Goal: Information Seeking & Learning: Learn about a topic

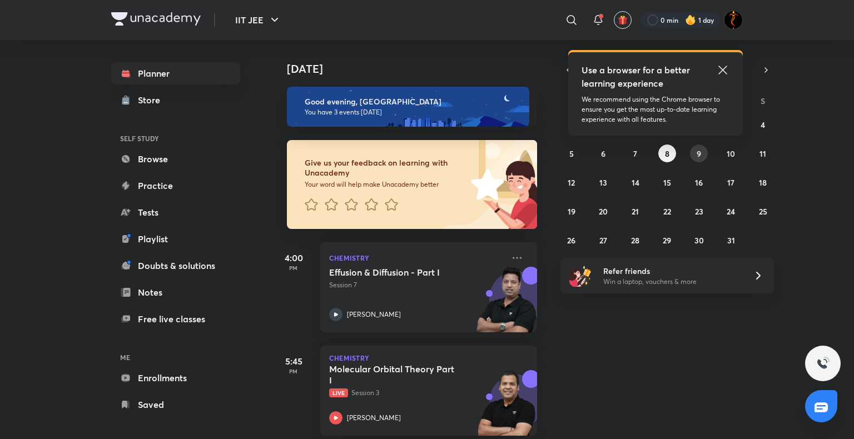
click at [696, 149] on button "9" at bounding box center [699, 154] width 18 height 18
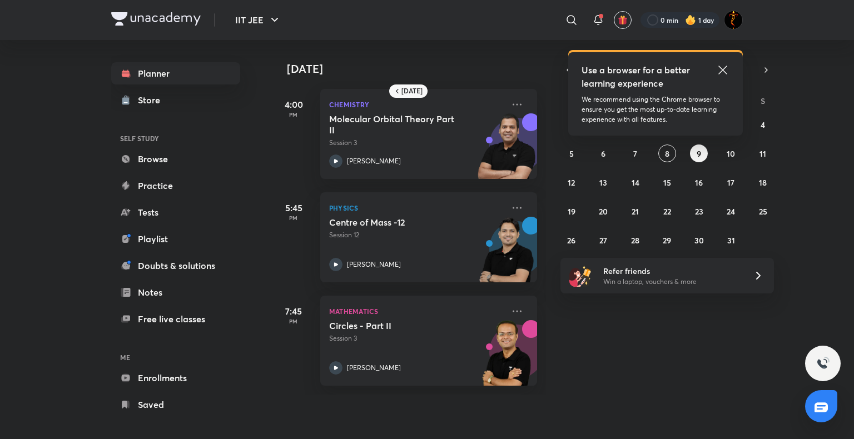
click at [718, 71] on icon at bounding box center [722, 69] width 13 height 13
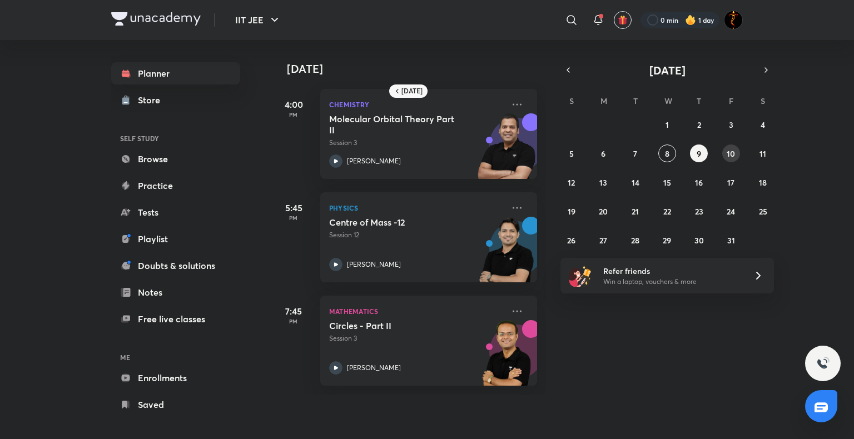
click at [732, 153] on abbr "10" at bounding box center [731, 153] width 8 height 11
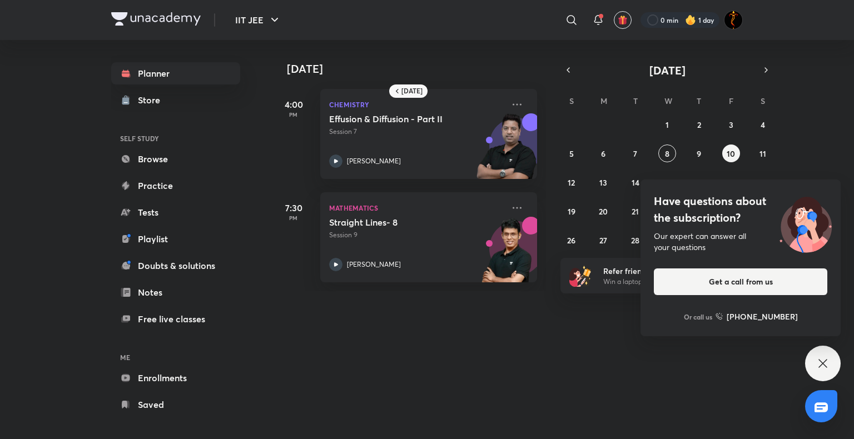
click at [822, 359] on icon at bounding box center [822, 363] width 13 height 13
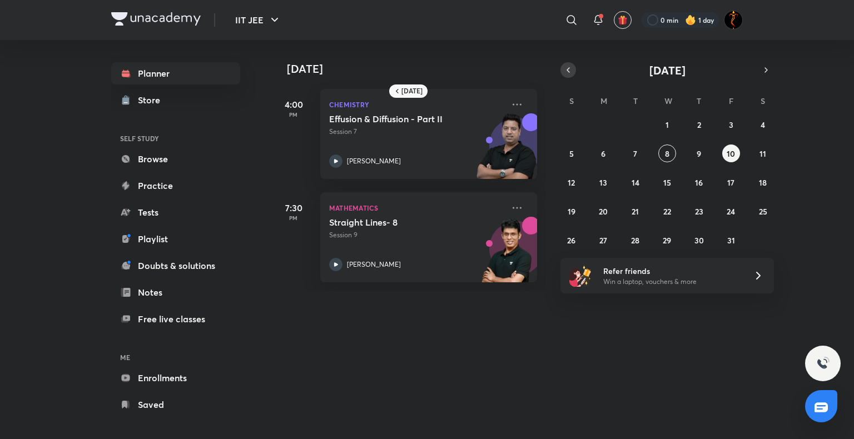
click at [567, 72] on icon "button" at bounding box center [568, 70] width 9 height 10
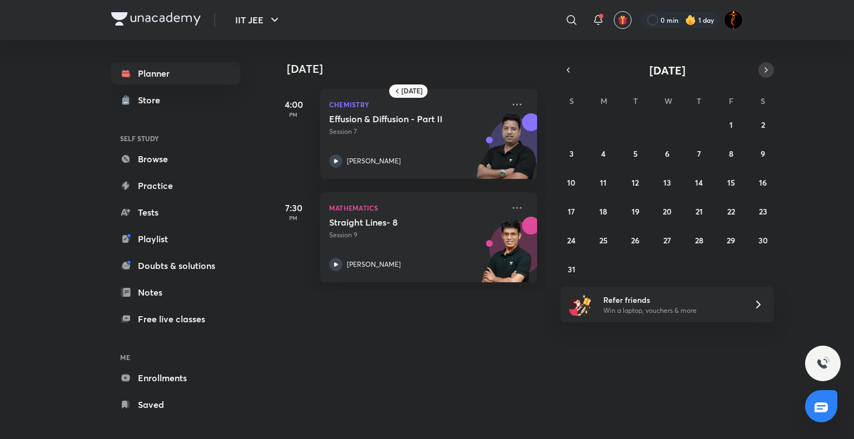
click at [765, 71] on icon "button" at bounding box center [766, 70] width 2 height 4
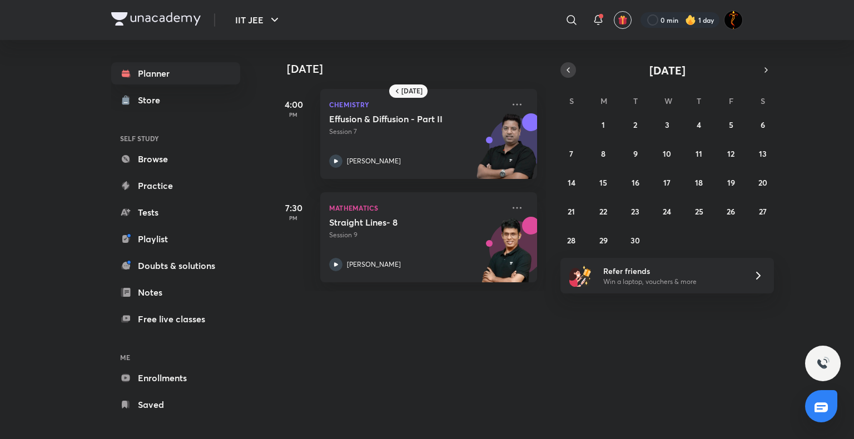
click at [569, 68] on icon "button" at bounding box center [568, 70] width 9 height 10
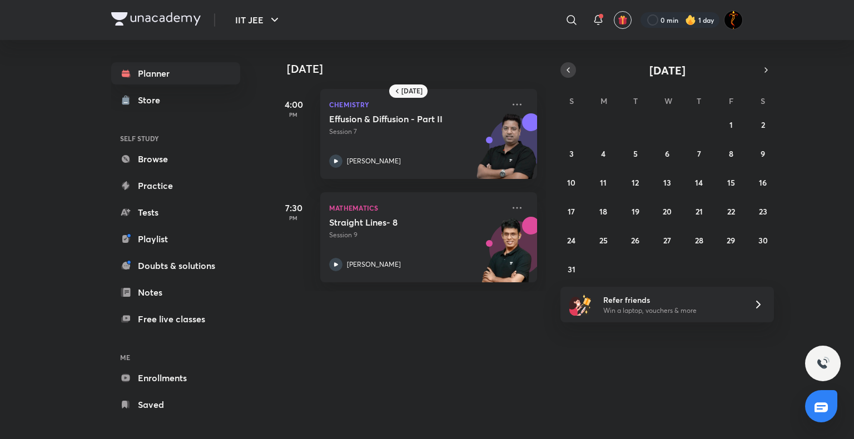
click at [569, 68] on icon "button" at bounding box center [568, 70] width 9 height 10
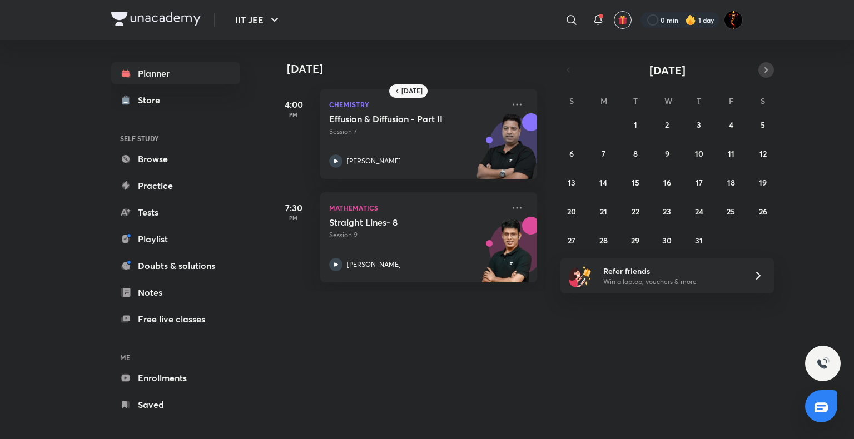
click at [765, 64] on button "button" at bounding box center [766, 70] width 16 height 16
click at [641, 183] on button "16" at bounding box center [636, 182] width 18 height 18
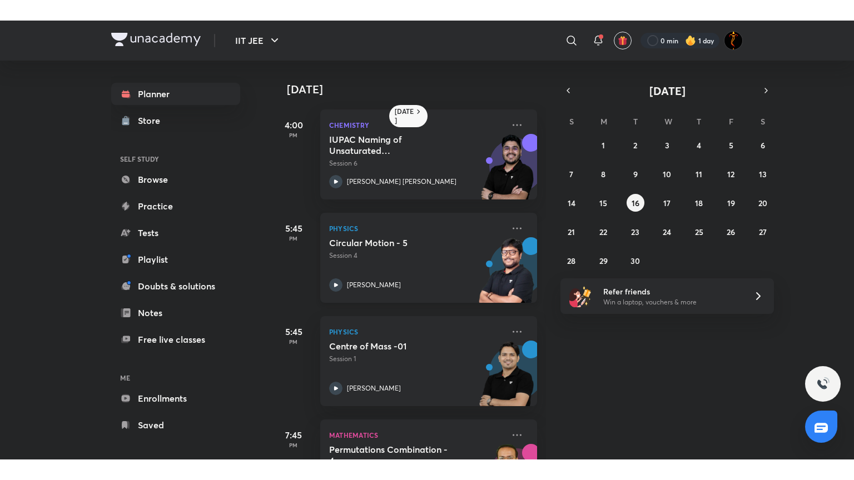
scroll to position [67, 0]
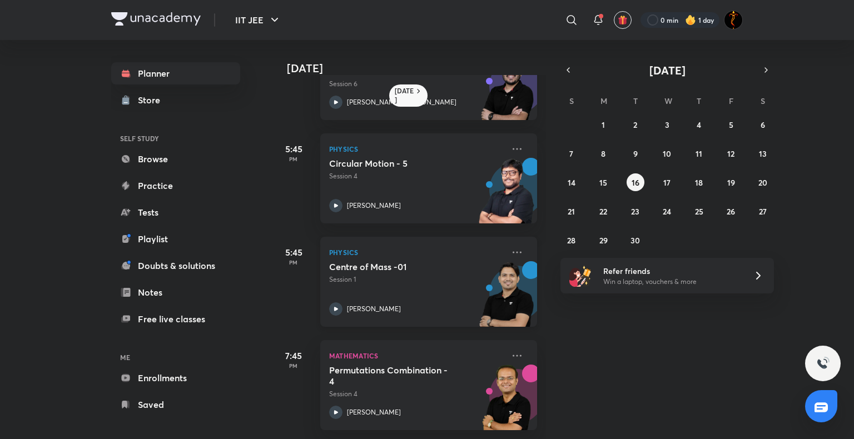
click at [334, 303] on icon at bounding box center [335, 309] width 13 height 13
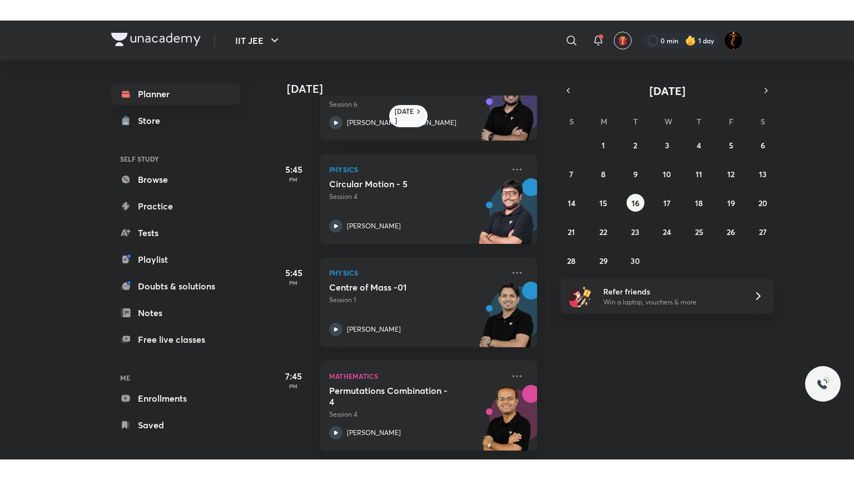
scroll to position [26, 0]
